Goal: Information Seeking & Learning: Learn about a topic

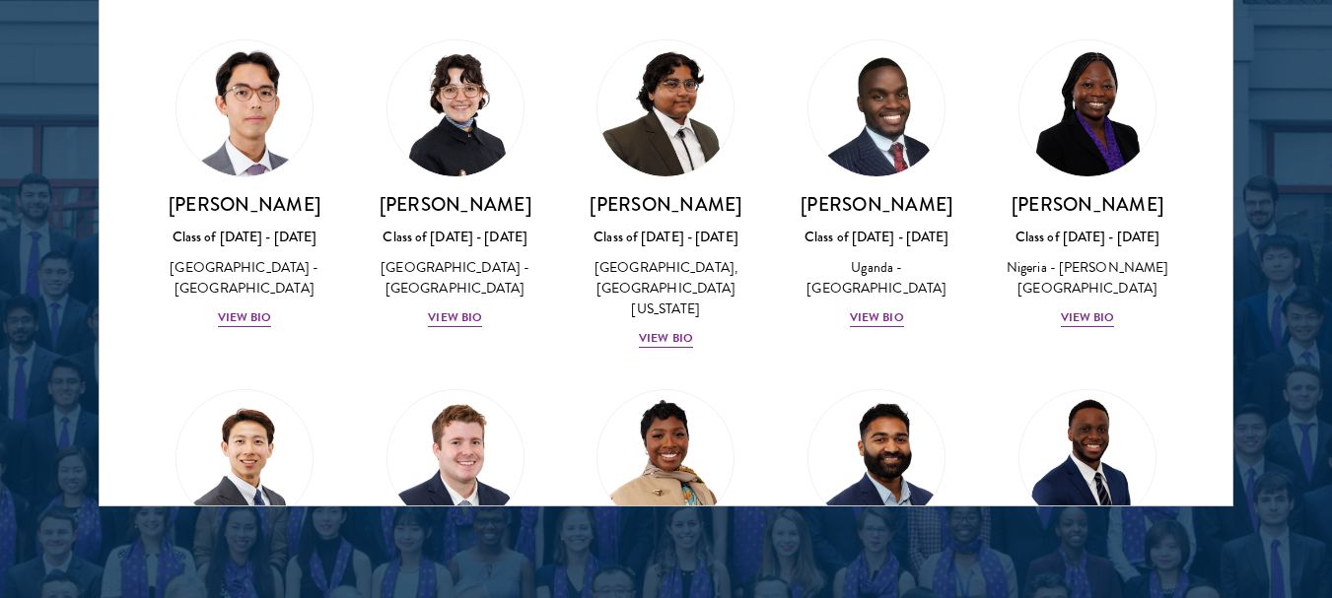
scroll to position [394, 0]
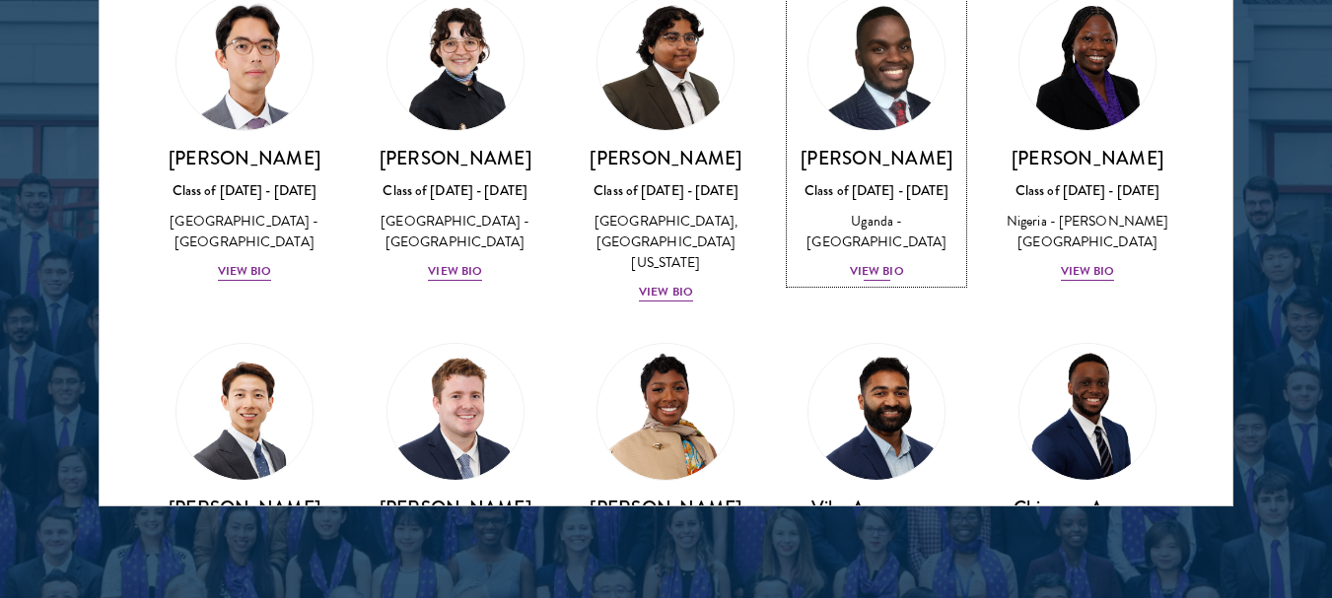
click at [874, 281] on div "View Bio" at bounding box center [877, 271] width 54 height 19
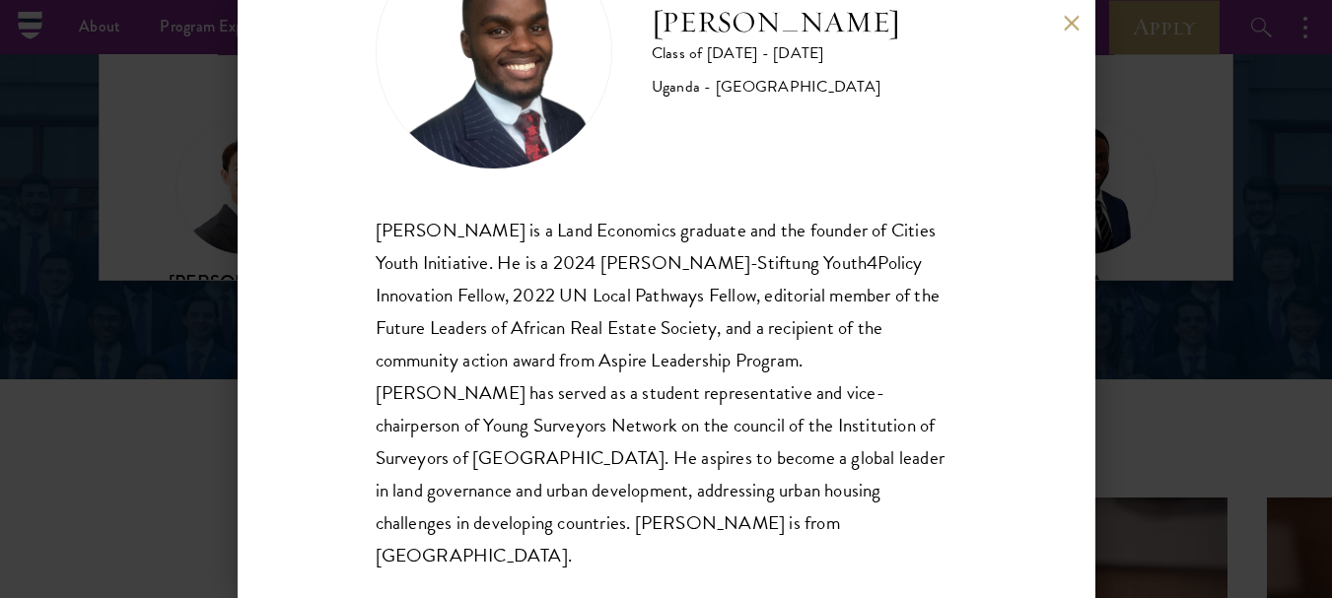
scroll to position [2465, 0]
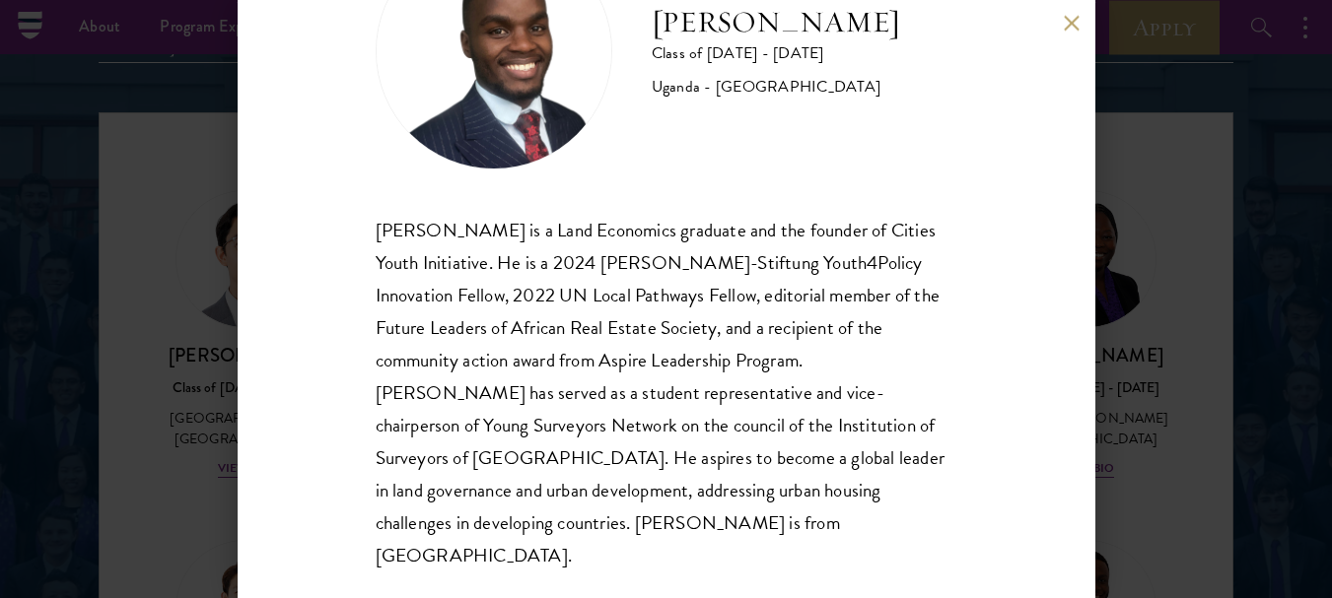
click at [1075, 25] on button at bounding box center [1072, 23] width 17 height 17
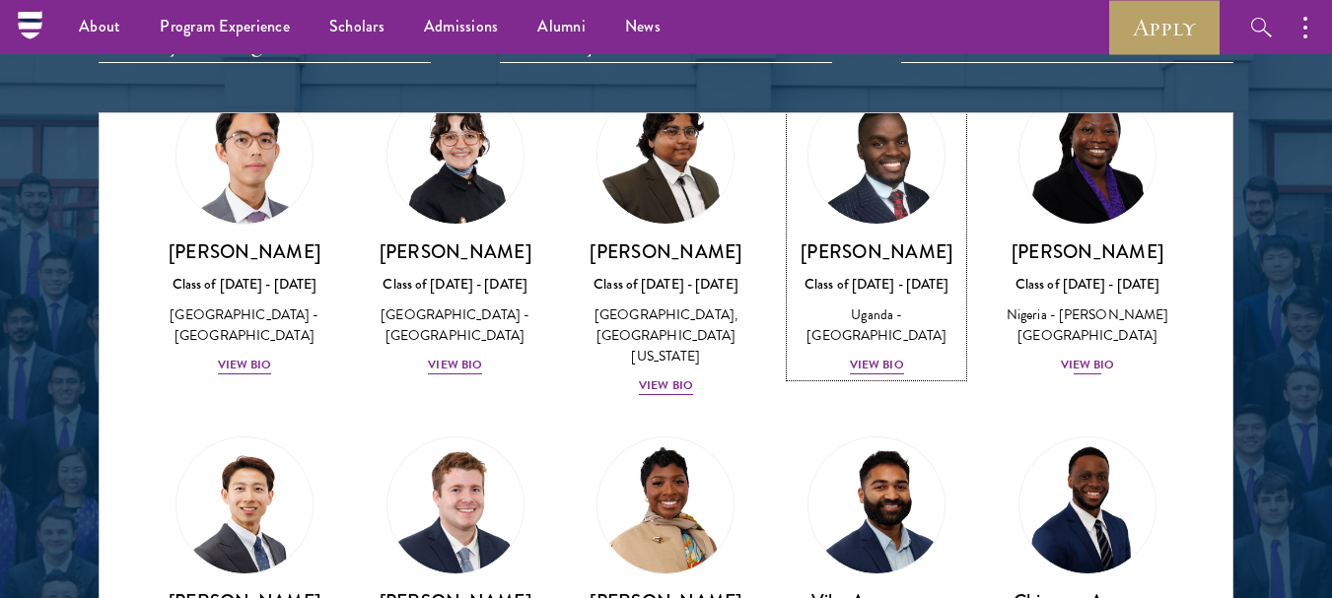
scroll to position [493, 0]
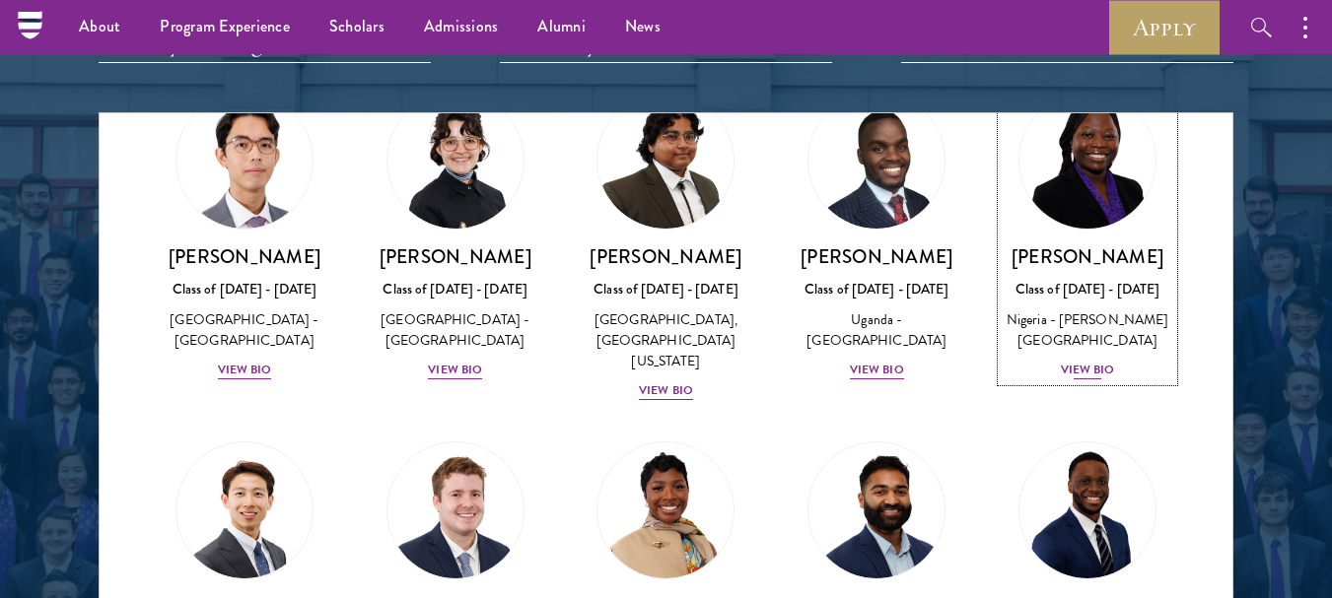
click at [1073, 351] on div "Nigeria - [PERSON_NAME][GEOGRAPHIC_DATA]" at bounding box center [1088, 330] width 172 height 41
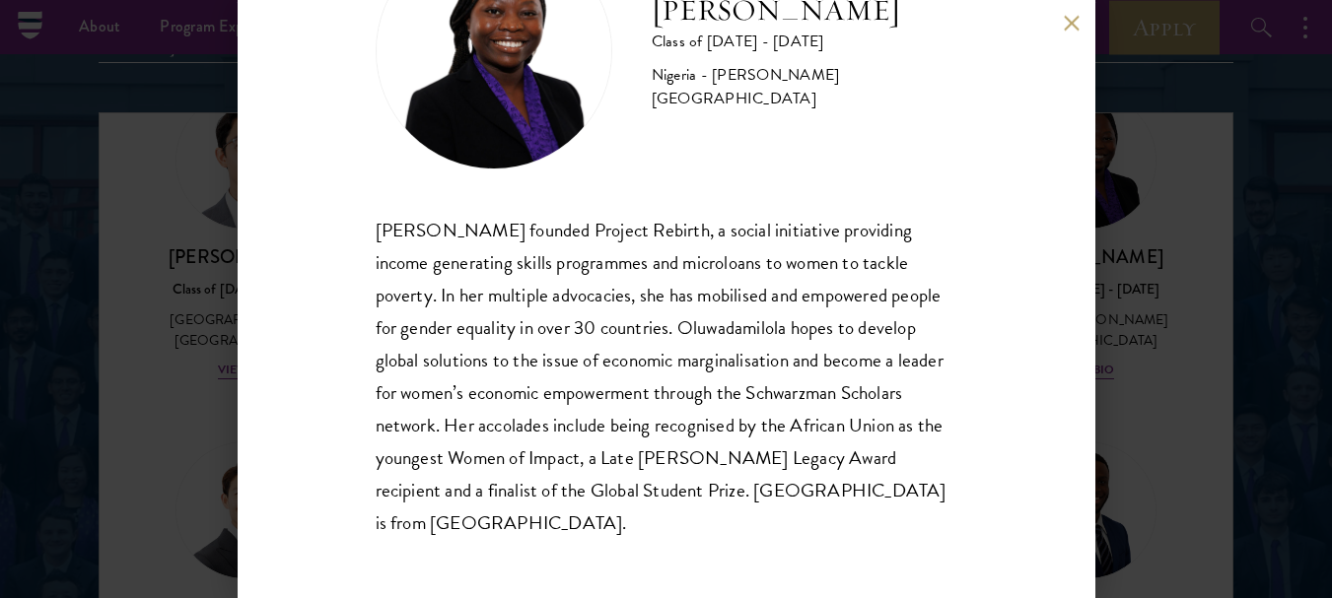
scroll to position [2564, 0]
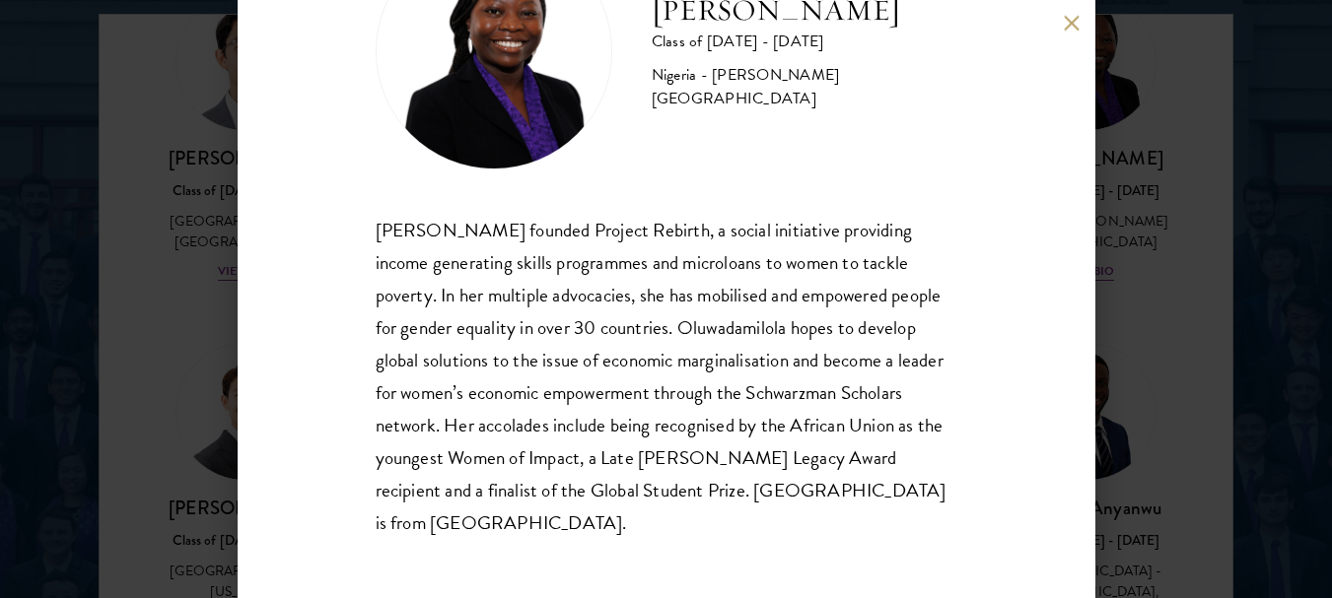
click at [1070, 29] on button at bounding box center [1072, 23] width 17 height 17
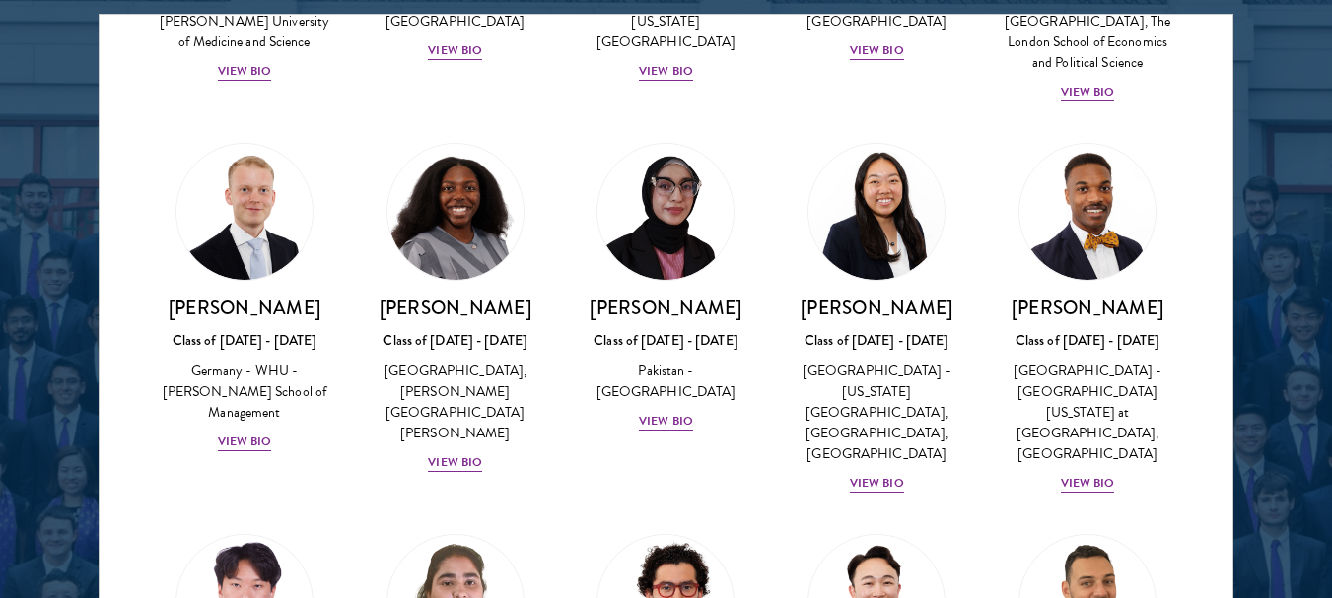
scroll to position [3922, 0]
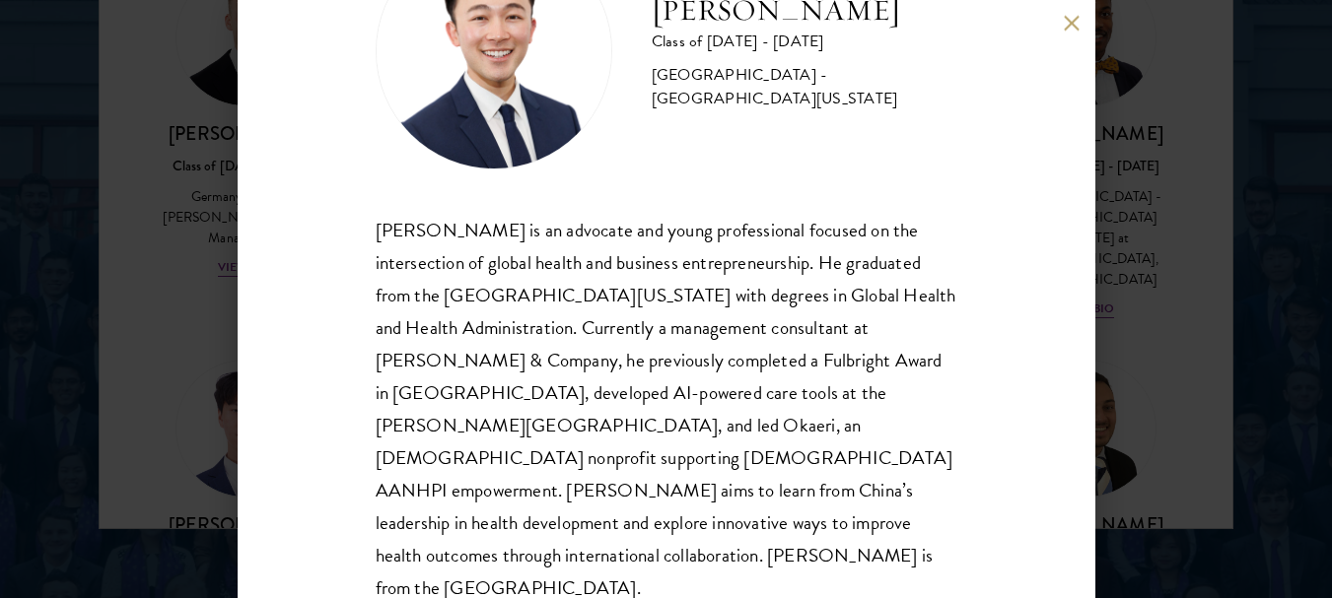
scroll to position [2761, 0]
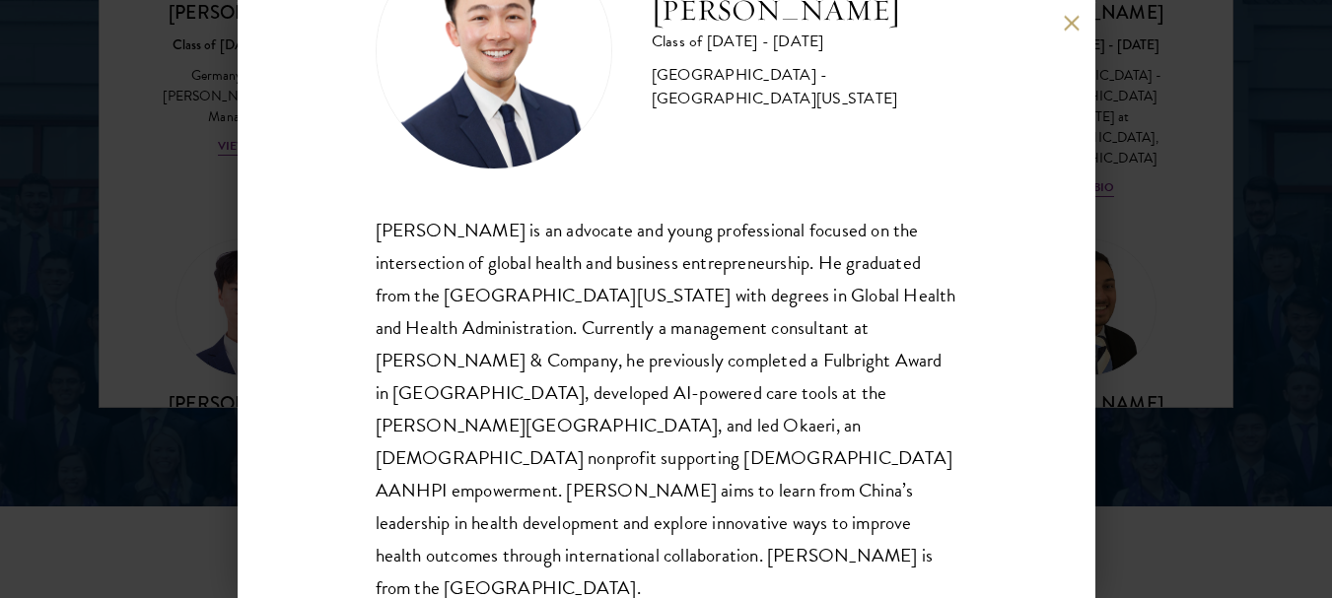
click at [1070, 29] on button at bounding box center [1072, 23] width 17 height 17
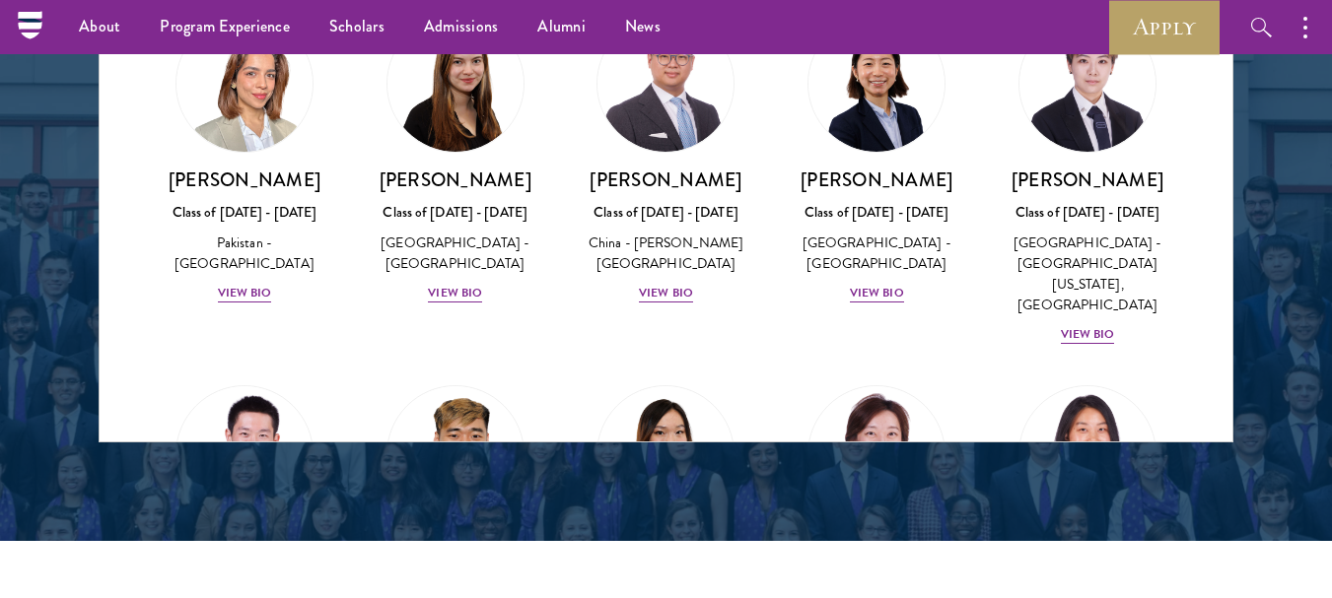
scroll to position [4908, 0]
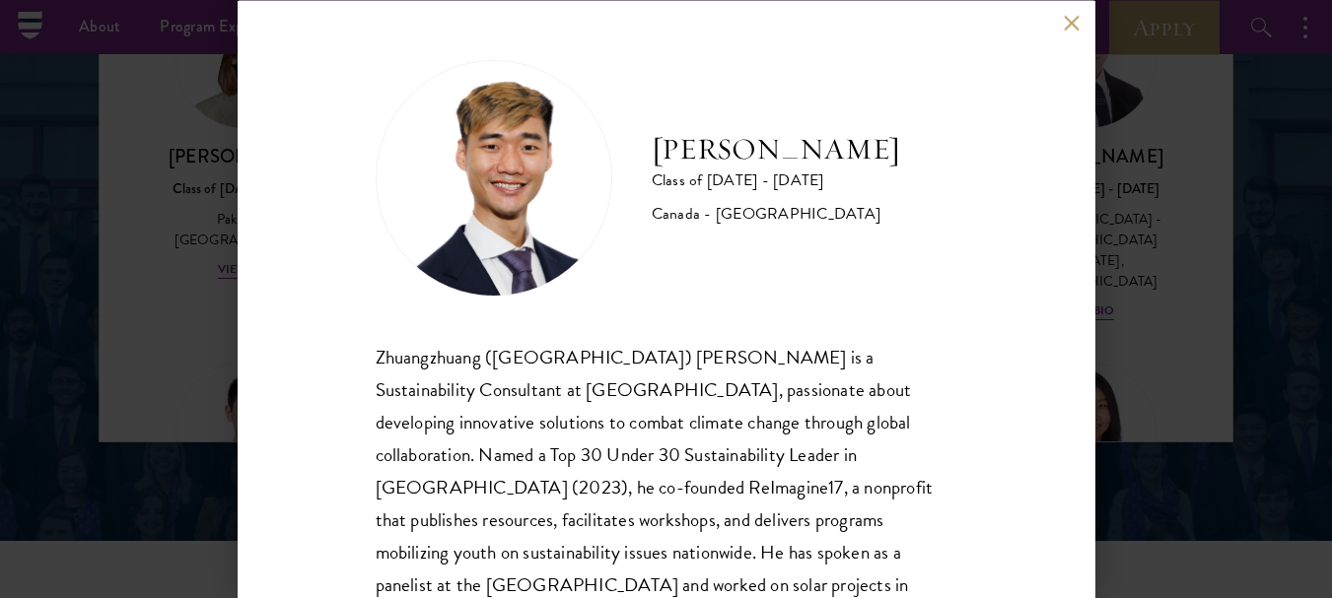
click at [1072, 27] on button at bounding box center [1072, 23] width 17 height 17
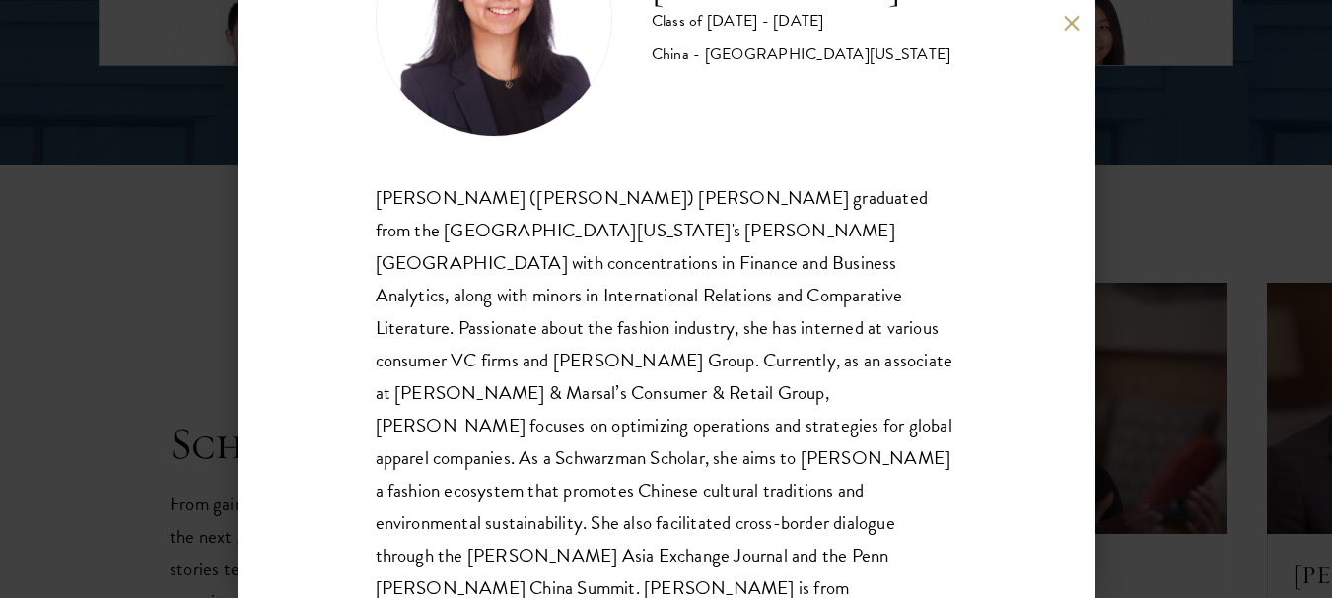
scroll to position [3121, 0]
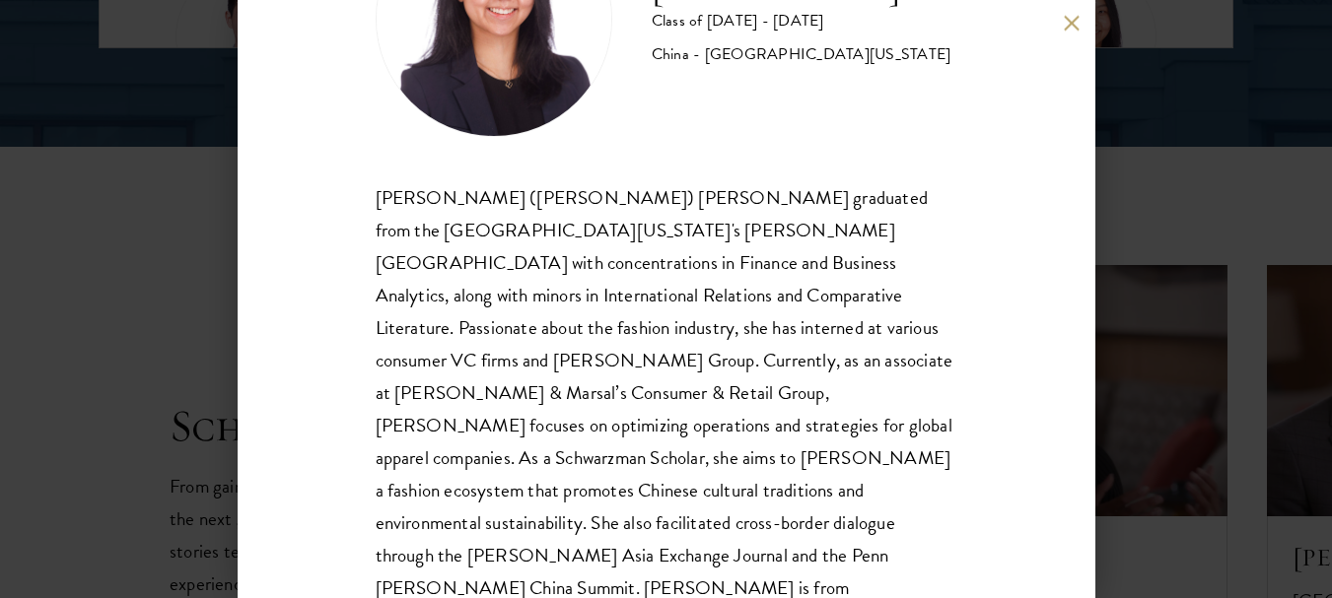
click at [1065, 24] on button at bounding box center [1072, 23] width 17 height 17
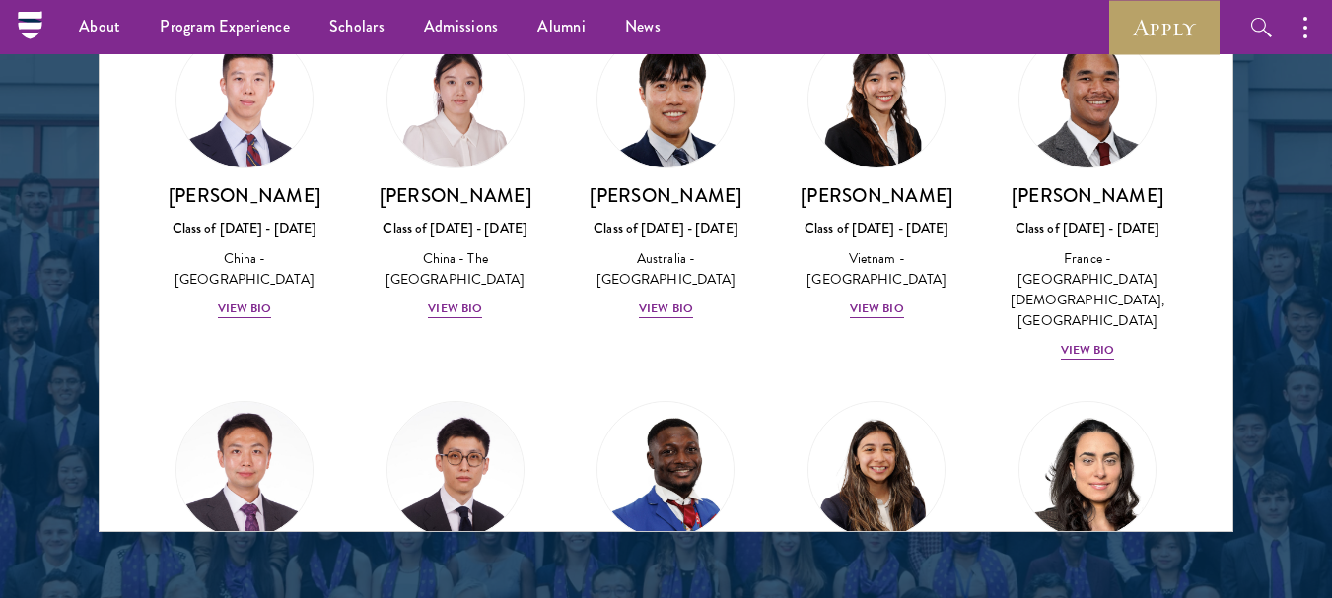
scroll to position [5598, 0]
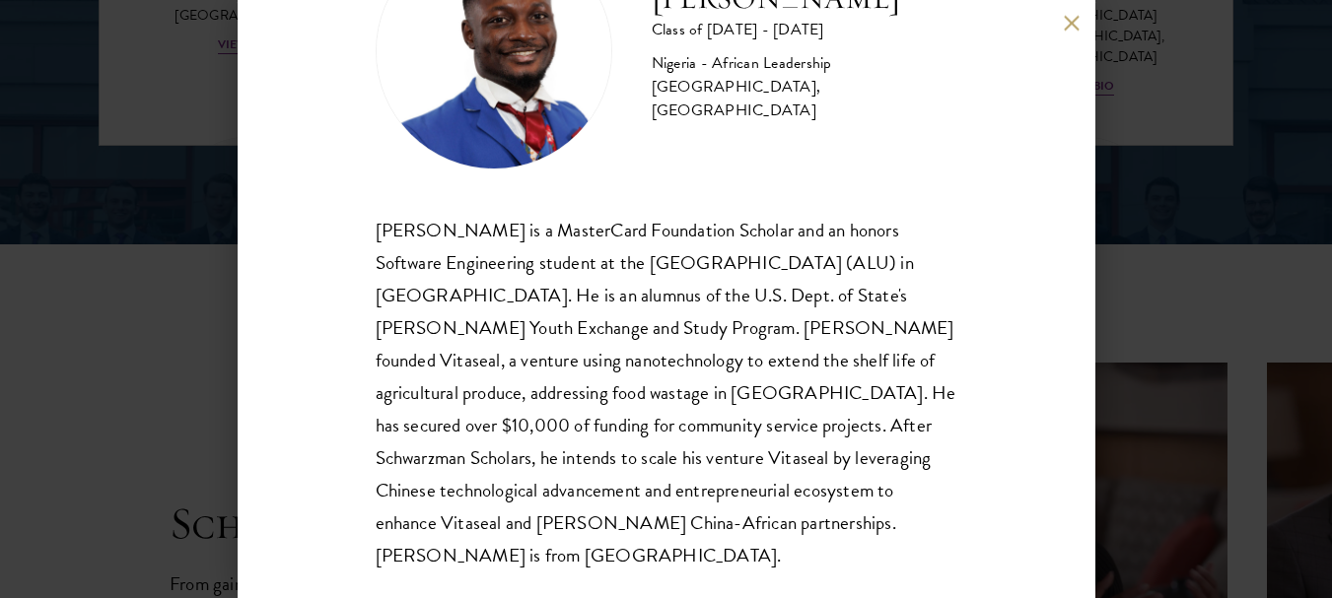
scroll to position [3031, 0]
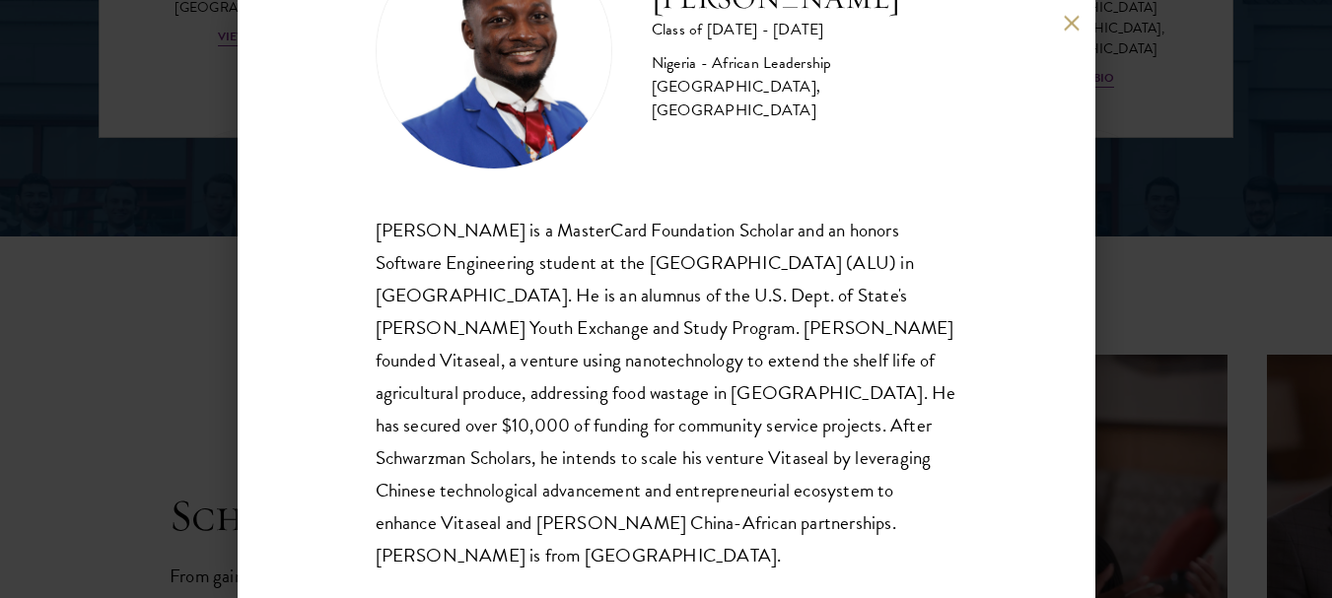
click at [1066, 16] on button at bounding box center [1072, 23] width 17 height 17
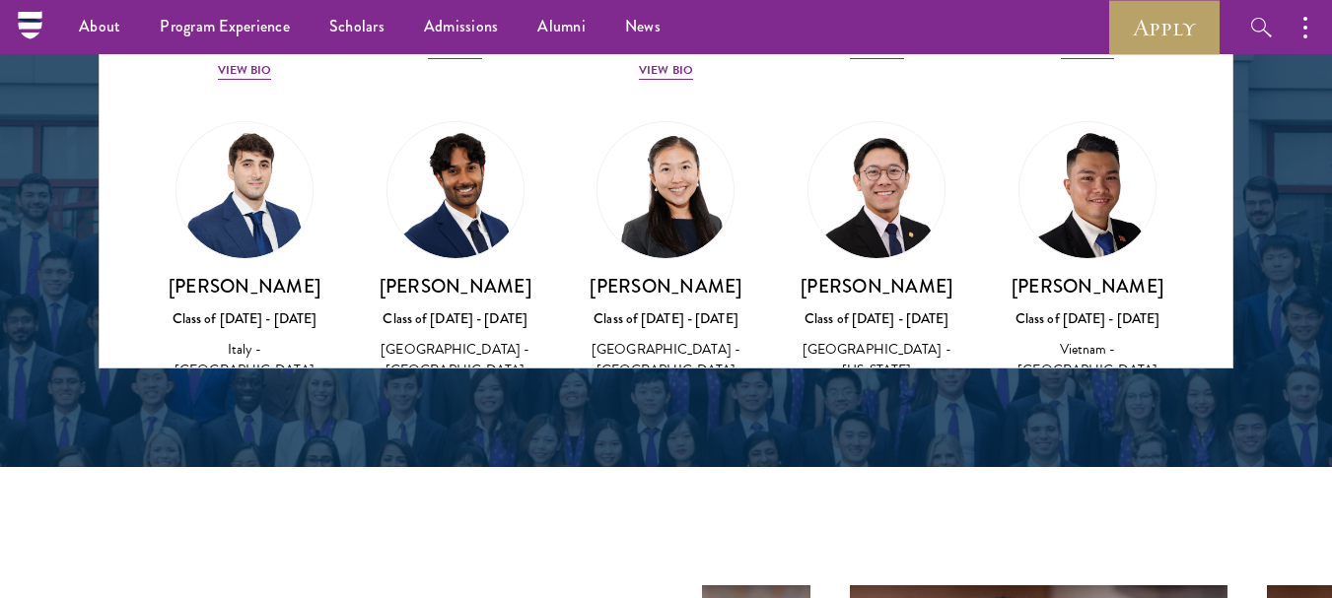
scroll to position [6979, 0]
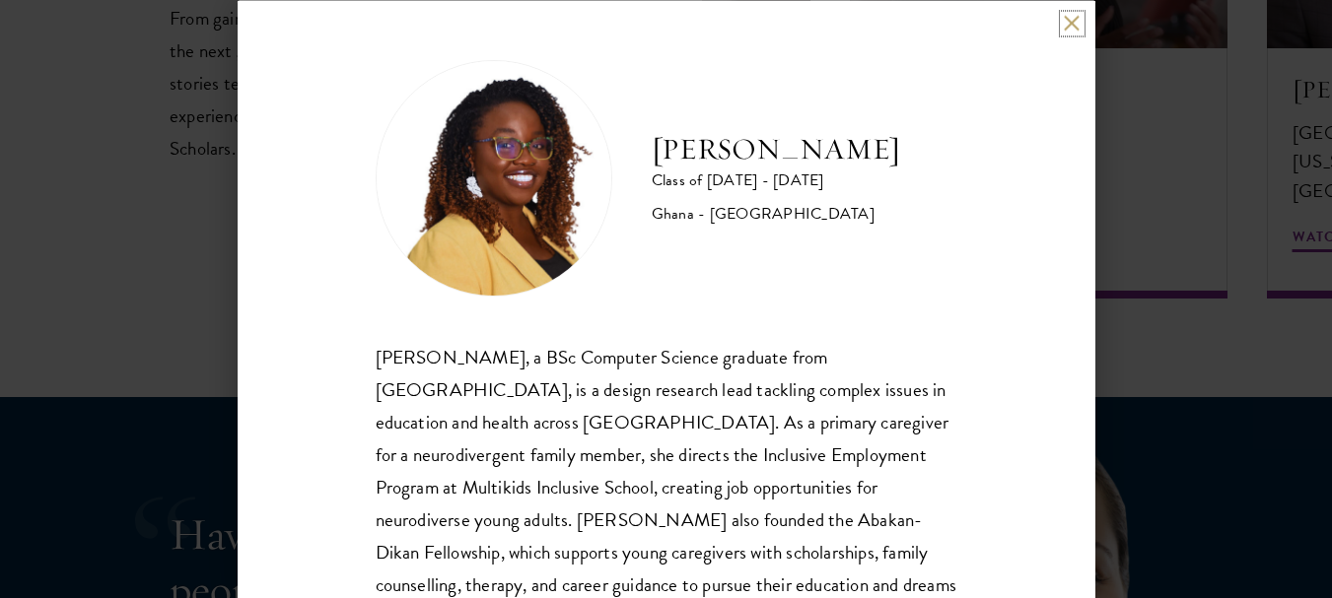
click at [1077, 18] on button at bounding box center [1072, 23] width 17 height 17
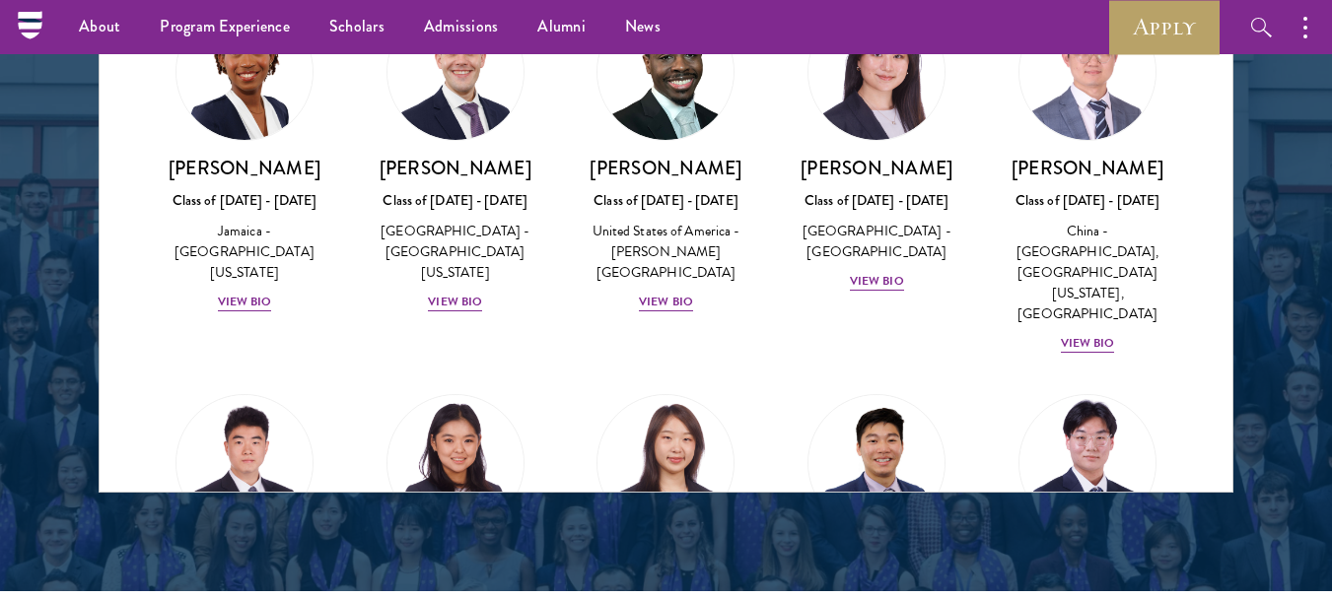
scroll to position [9830, 0]
